Goal: Task Accomplishment & Management: Manage account settings

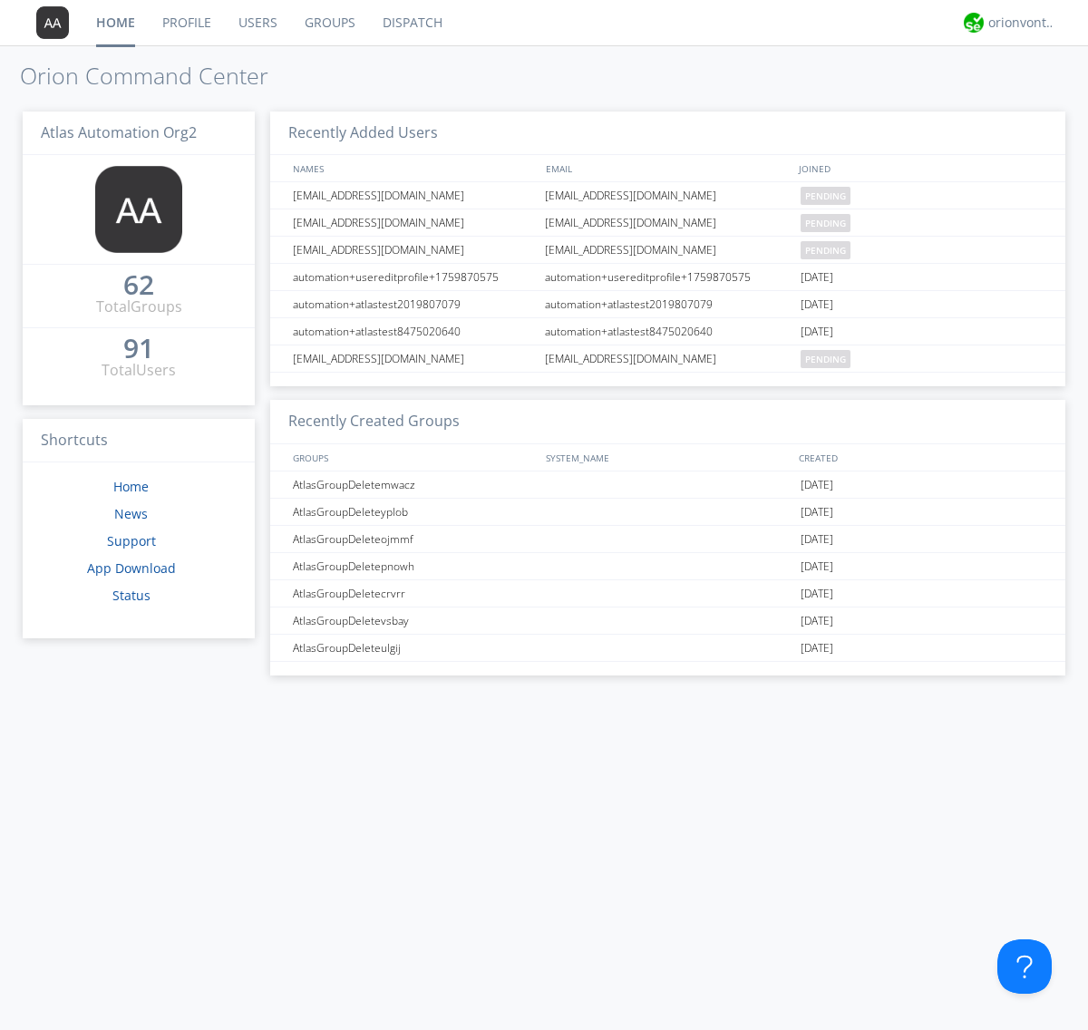
click at [257, 23] on link "Users" at bounding box center [258, 22] width 66 height 45
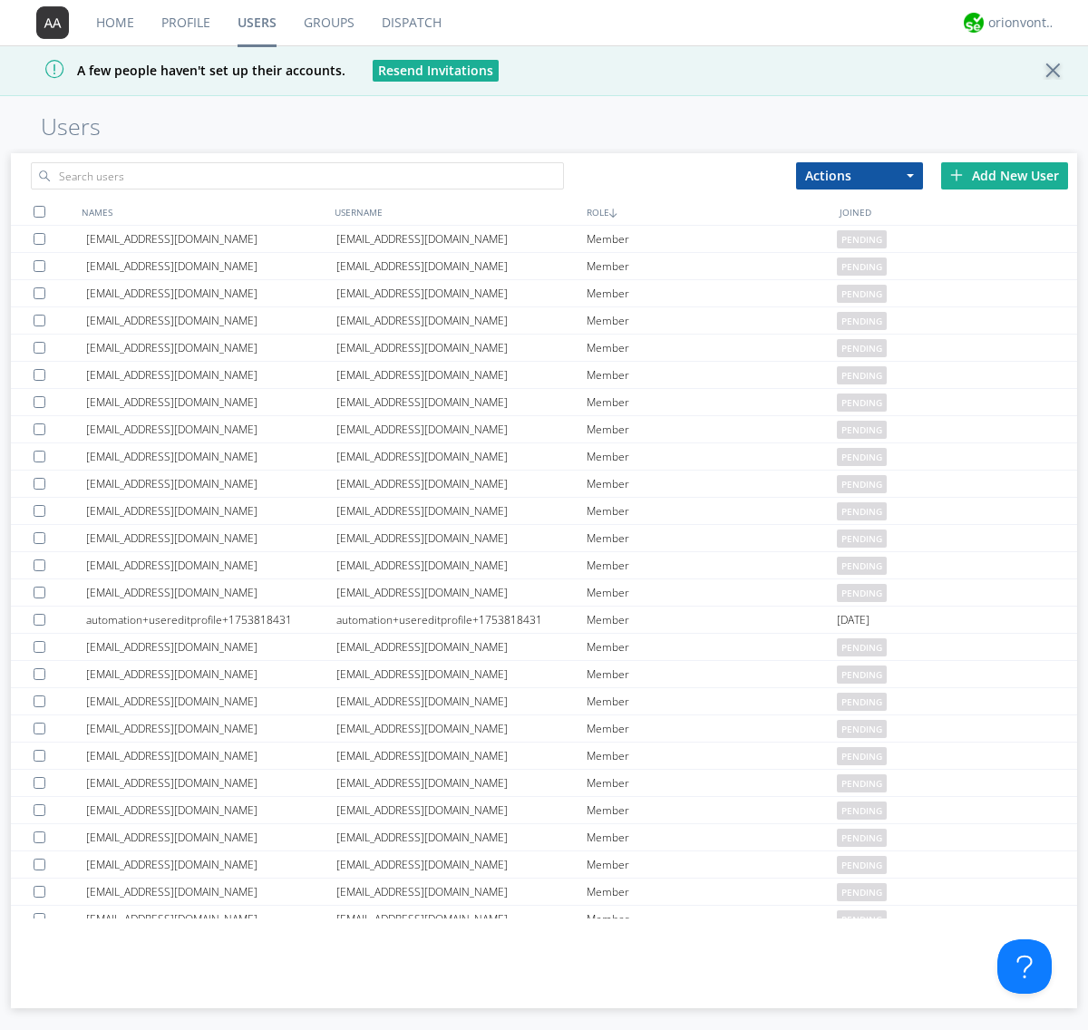
click at [1005, 175] on div "Add New User" at bounding box center [1004, 175] width 127 height 27
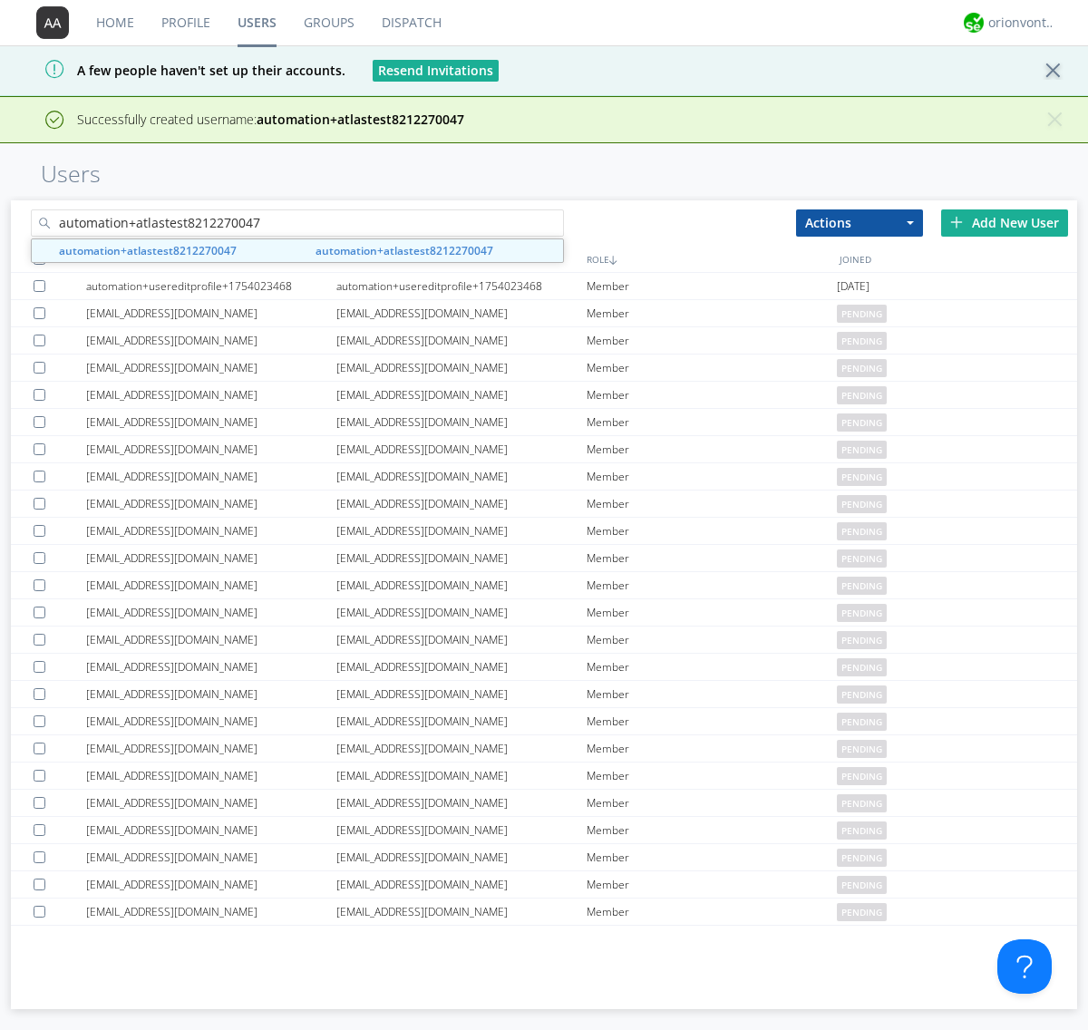
type input "automation+atlastest8212270047"
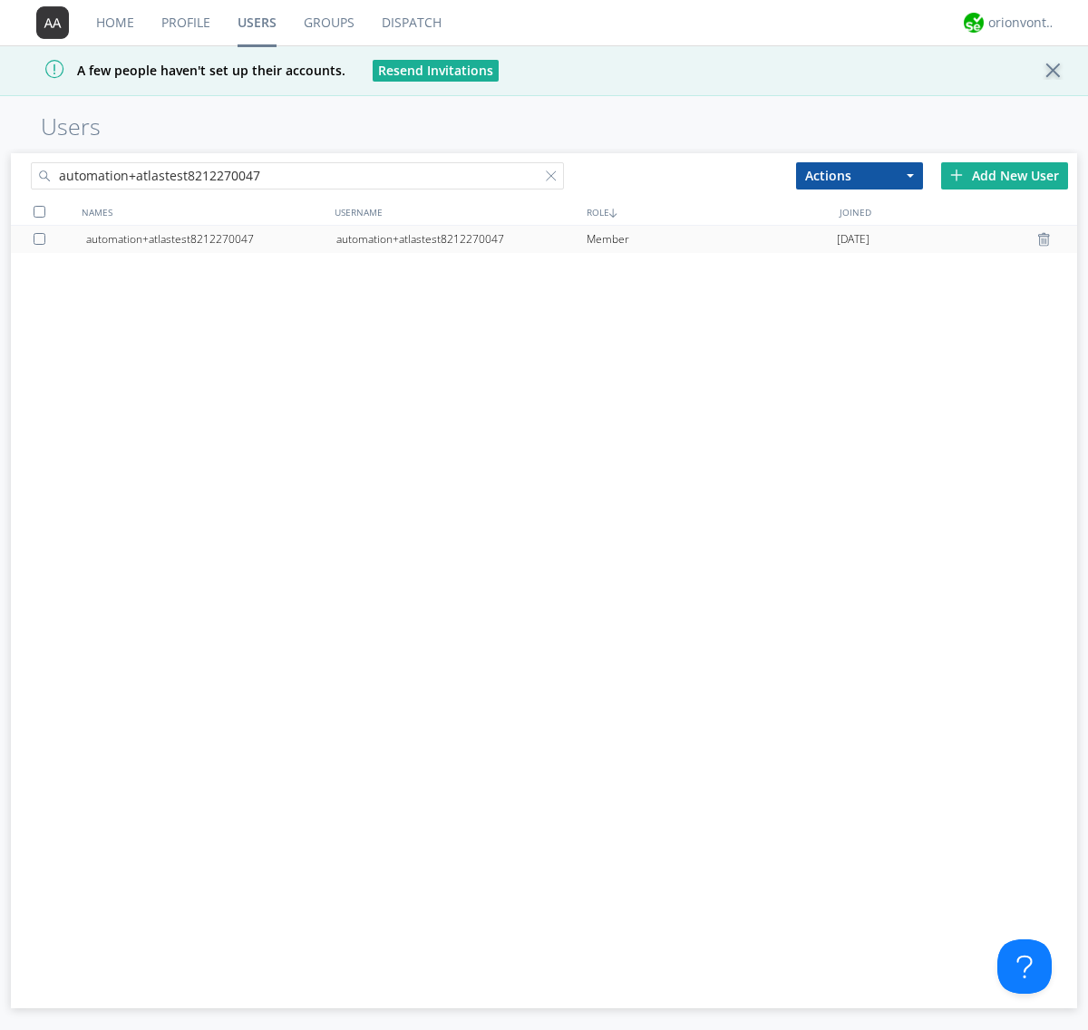
click at [43, 238] on div at bounding box center [43, 239] width 18 height 12
click at [860, 175] on button "Actions" at bounding box center [859, 175] width 127 height 27
click at [0, 0] on link "Edit Settings" at bounding box center [0, 0] width 0 height 0
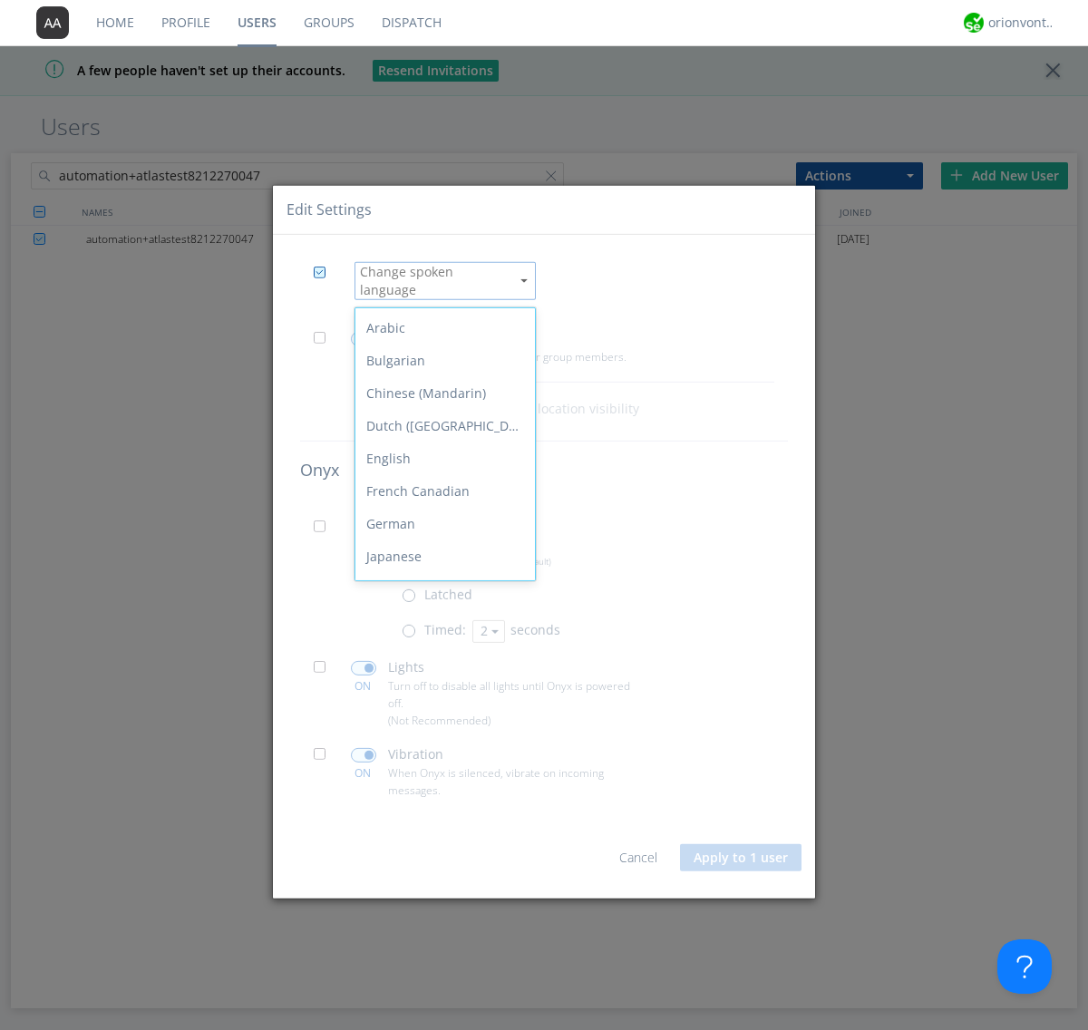
click at [441, 769] on div "Spanish" at bounding box center [445, 785] width 180 height 33
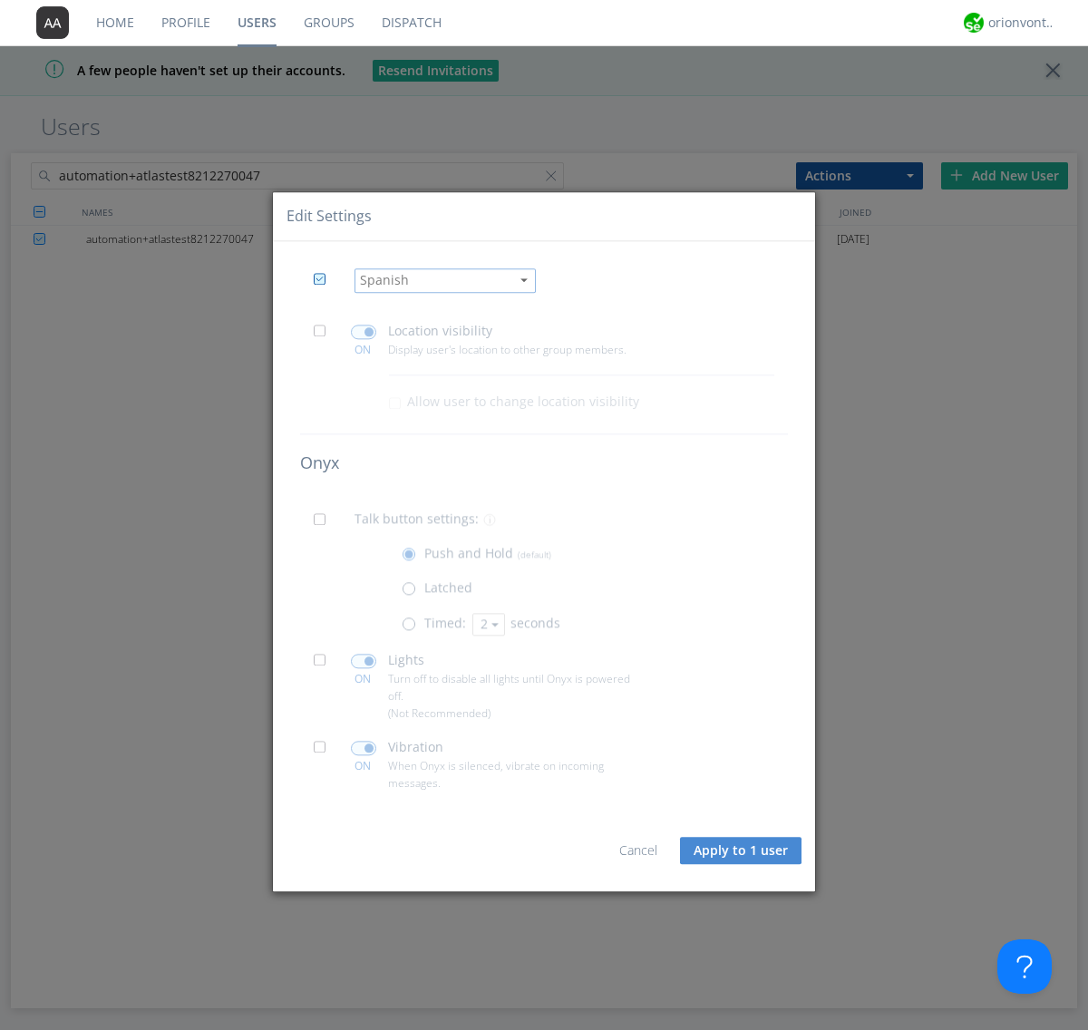
click at [742, 851] on button "Apply to 1 user" at bounding box center [741, 851] width 122 height 27
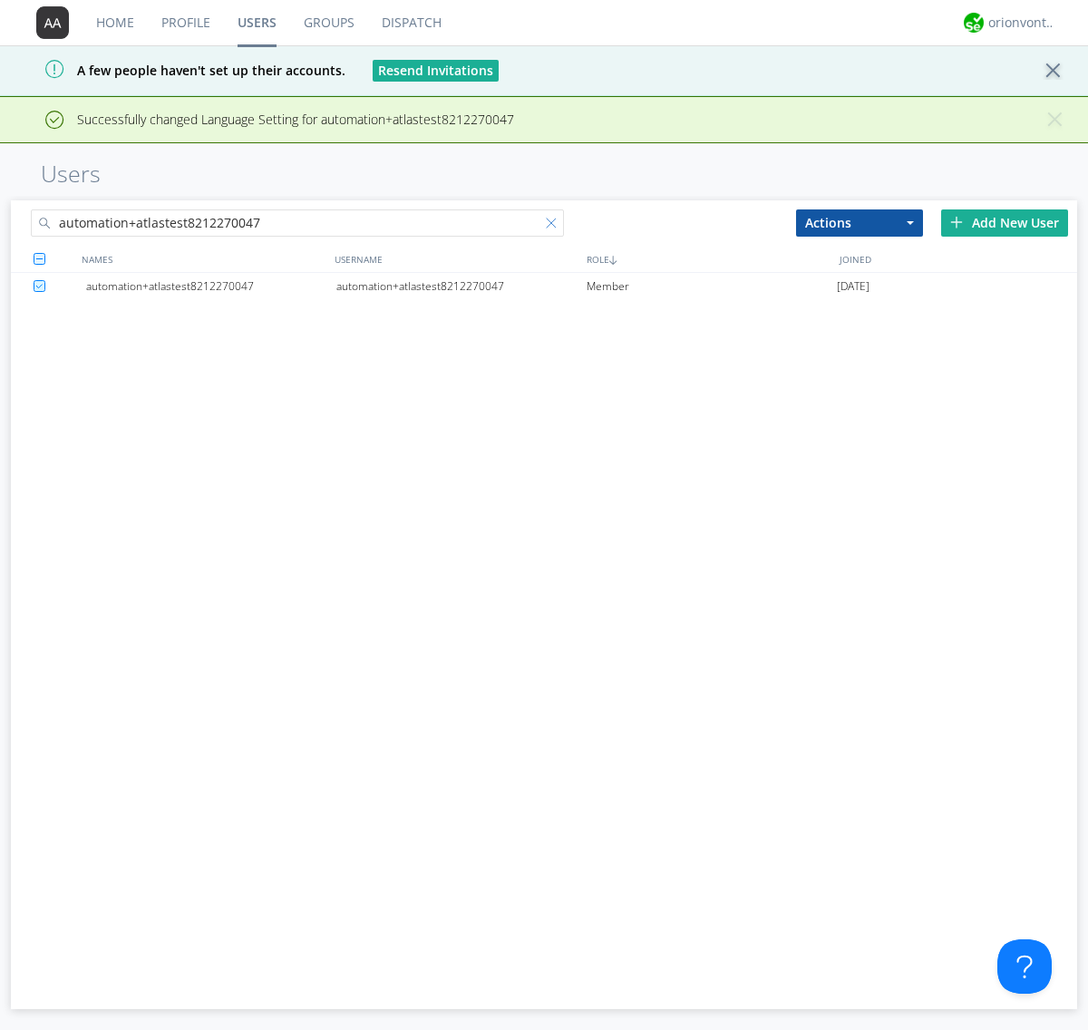
click at [555, 226] on div at bounding box center [555, 227] width 18 height 18
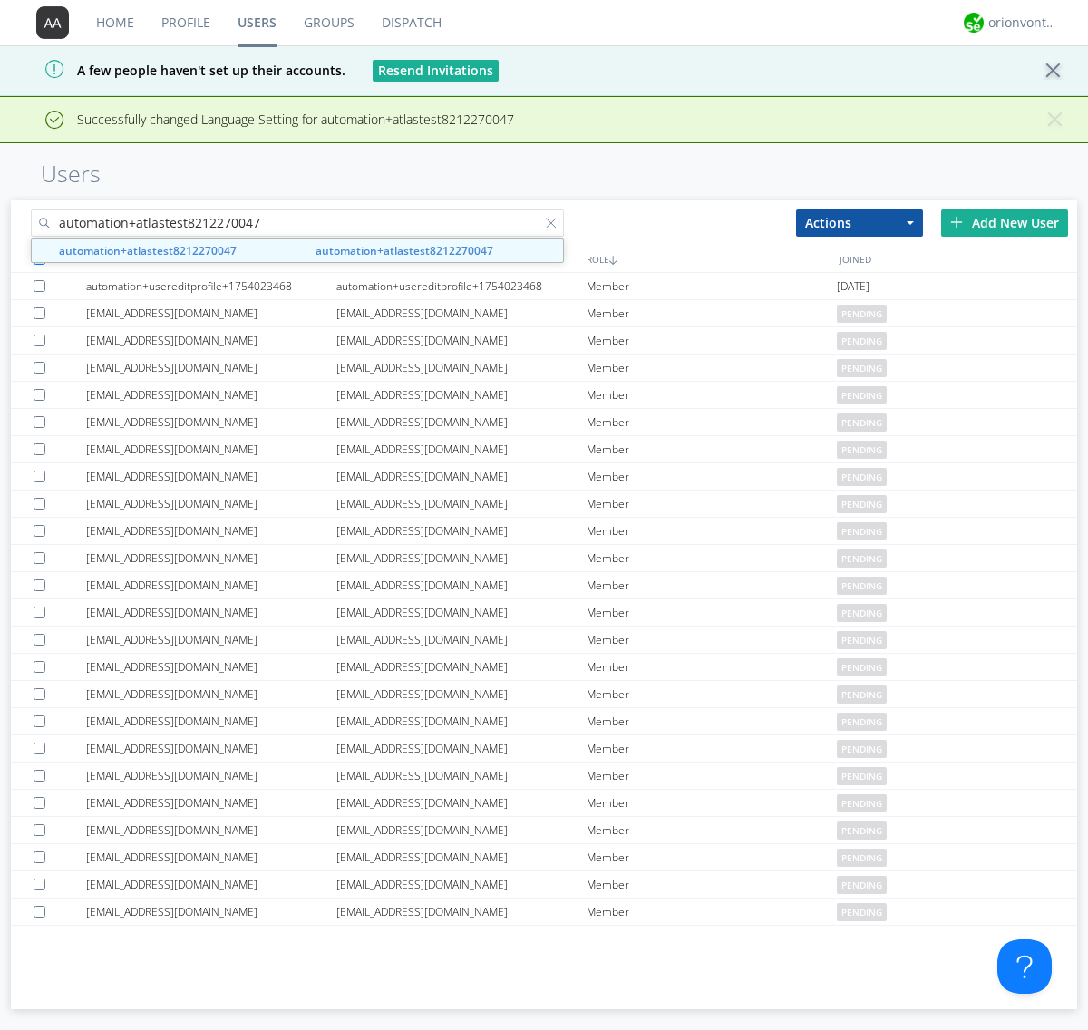
type input "automation+atlastest8212270047"
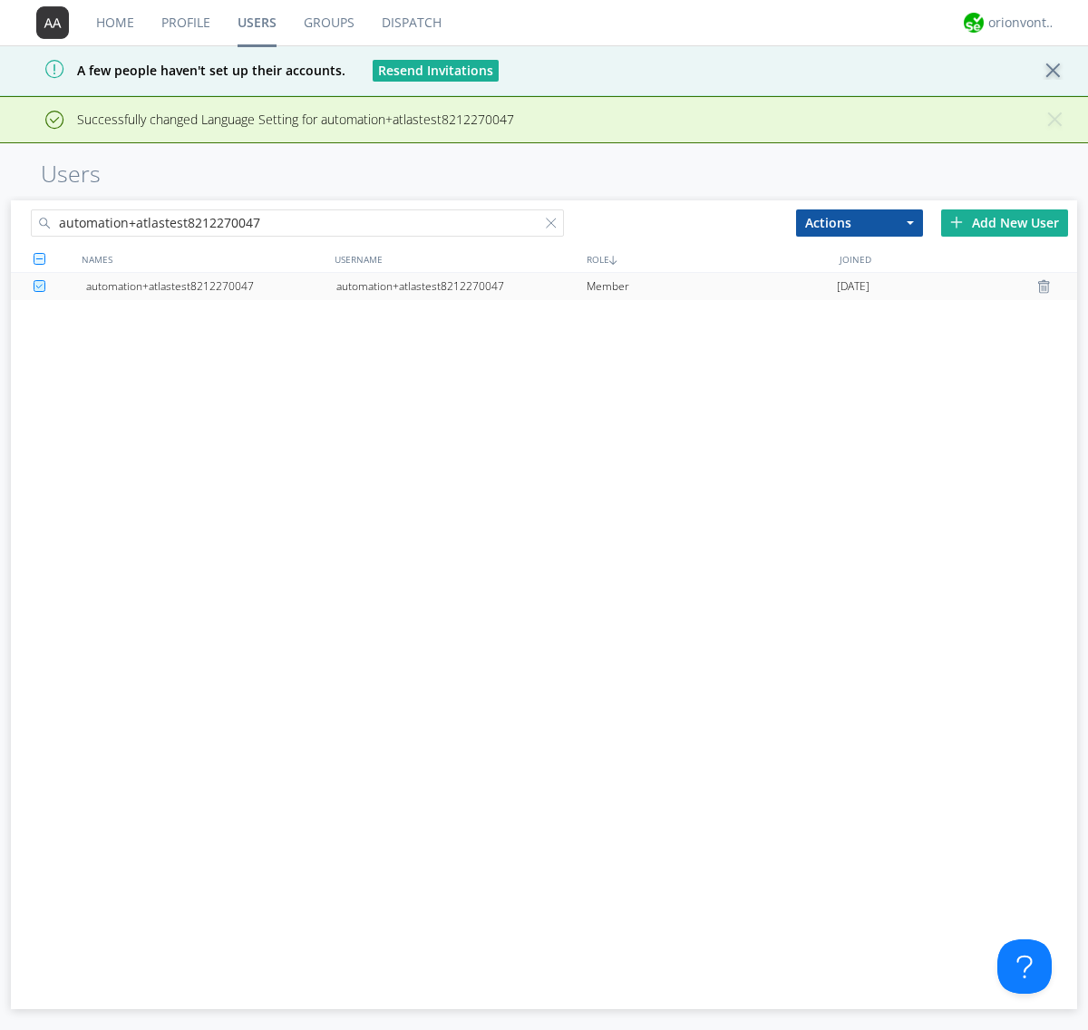
click at [461, 286] on div "automation+atlastest8212270047" at bounding box center [461, 286] width 250 height 27
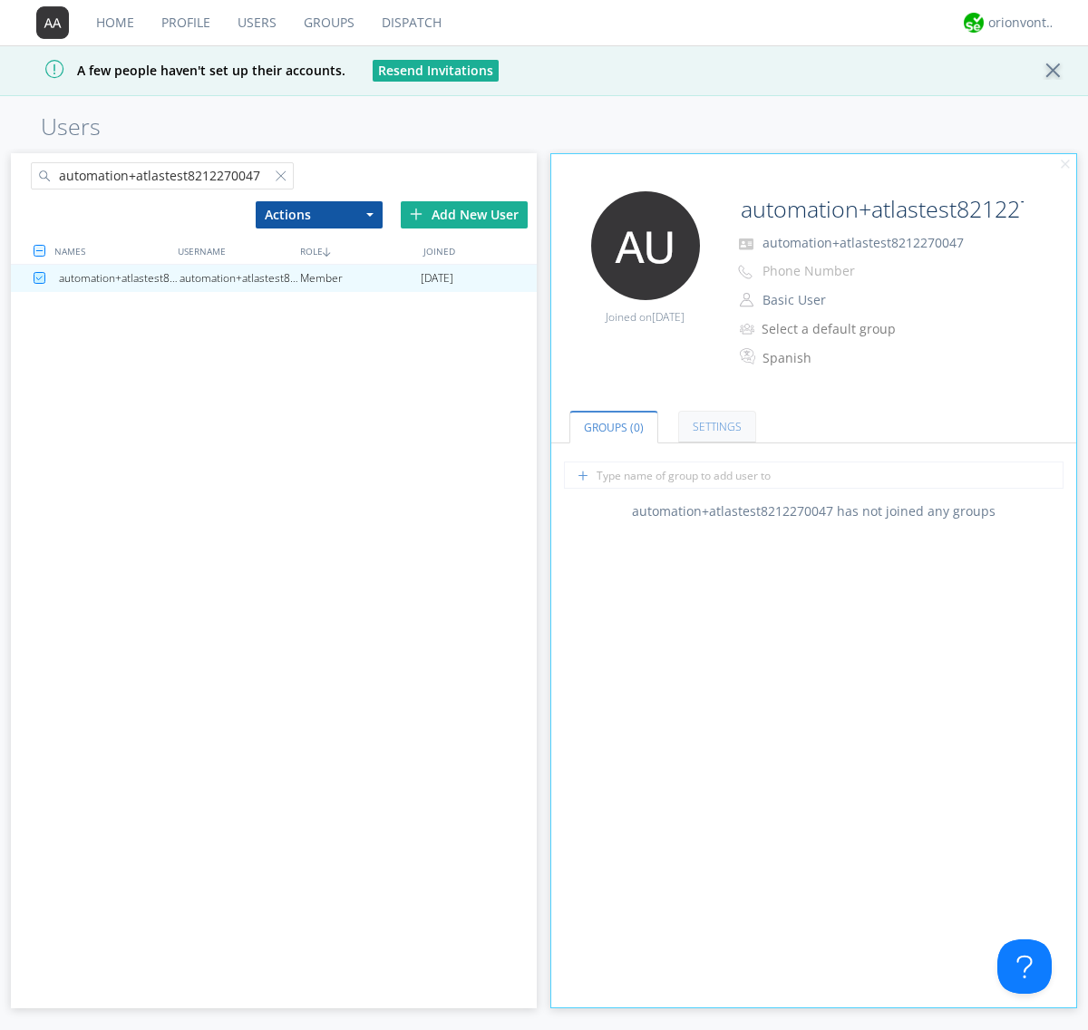
click at [715, 426] on link "Settings" at bounding box center [717, 427] width 78 height 32
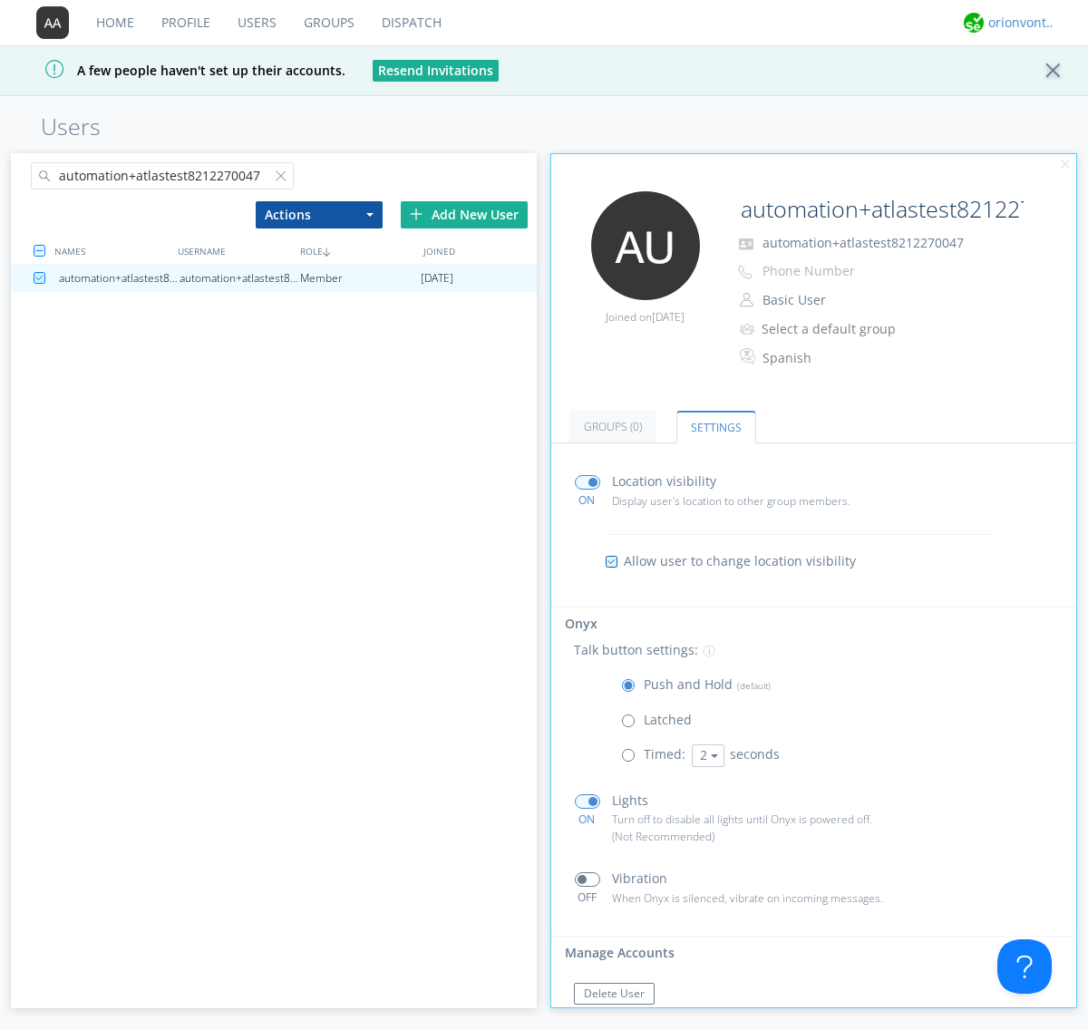
click at [1017, 23] on div "orionvontas+atlas+automation+org2" at bounding box center [1022, 23] width 68 height 18
click at [1031, 95] on div "Log Out" at bounding box center [1031, 96] width 93 height 33
